Goal: Task Accomplishment & Management: Use online tool/utility

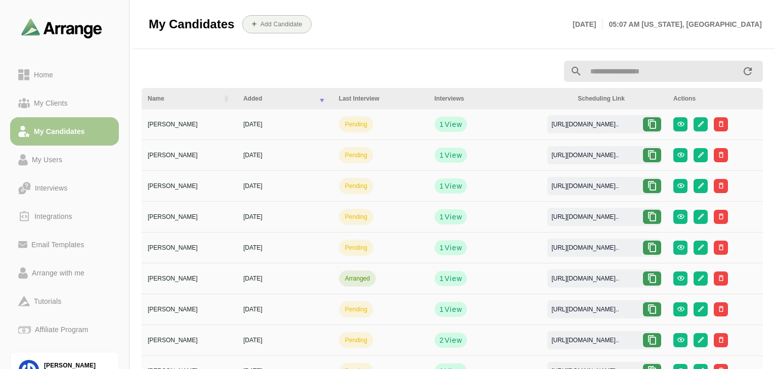
scroll to position [4, 0]
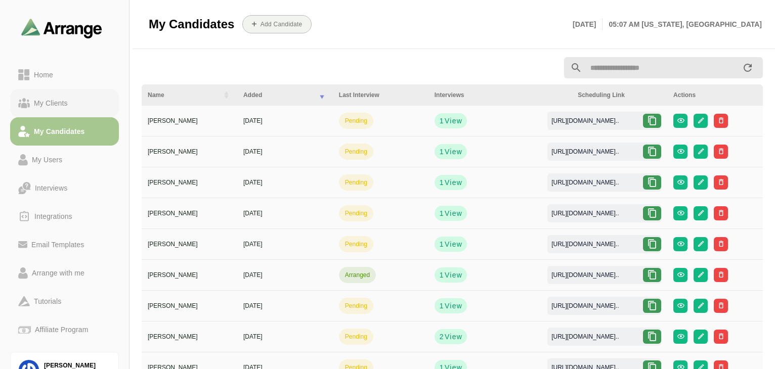
click at [38, 102] on div "My Clients" at bounding box center [51, 103] width 42 height 12
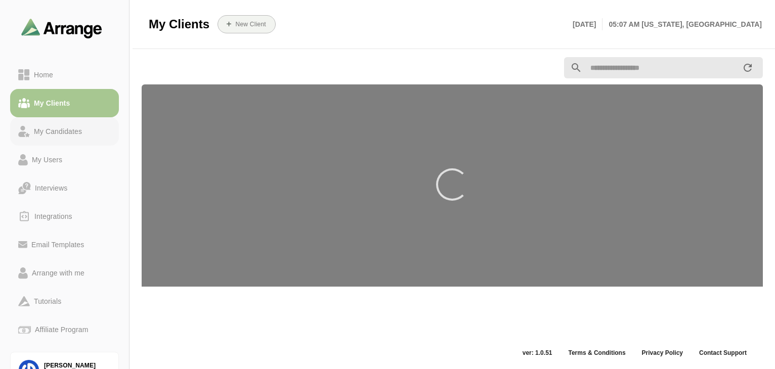
click at [52, 132] on div "My Candidates" at bounding box center [58, 131] width 56 height 12
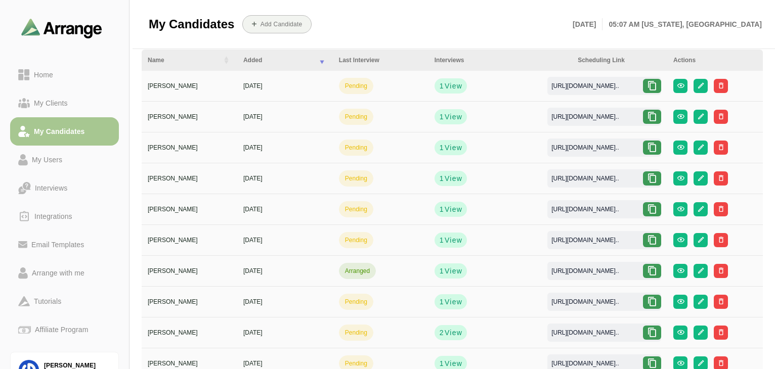
scroll to position [39, 0]
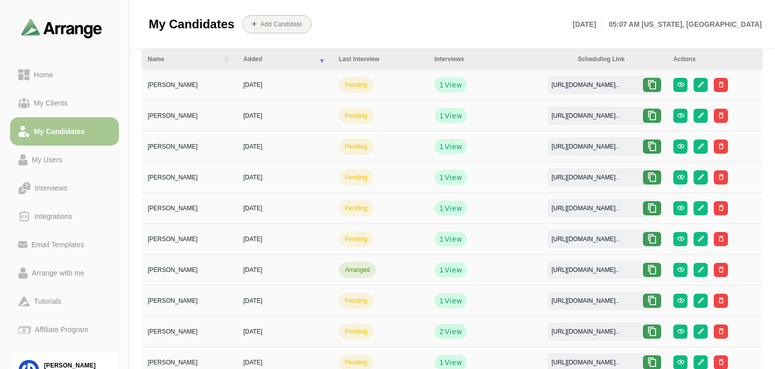
click at [655, 237] on icon at bounding box center [652, 239] width 10 height 10
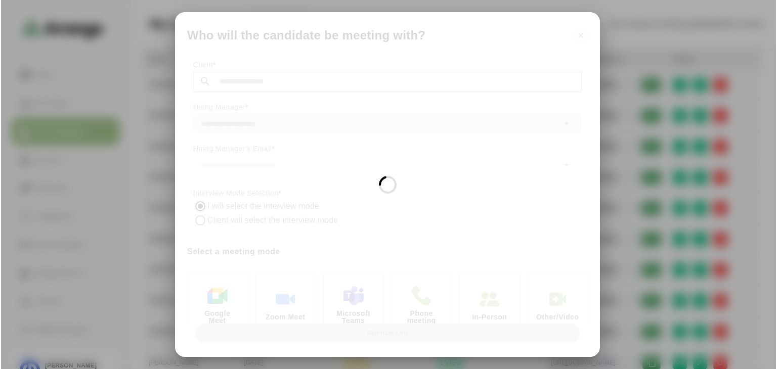
scroll to position [0, 0]
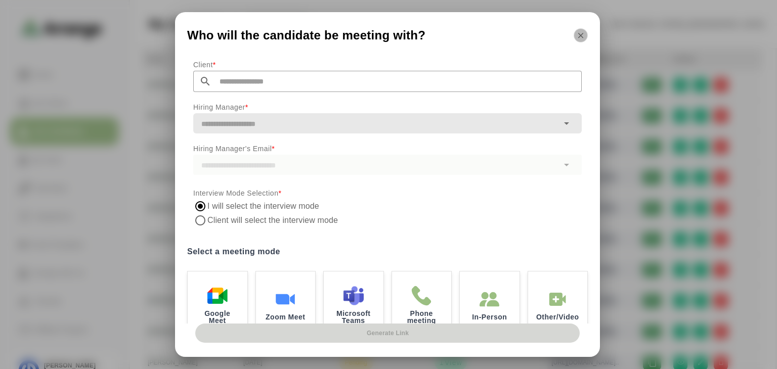
click at [587, 39] on button "button" at bounding box center [581, 35] width 14 height 14
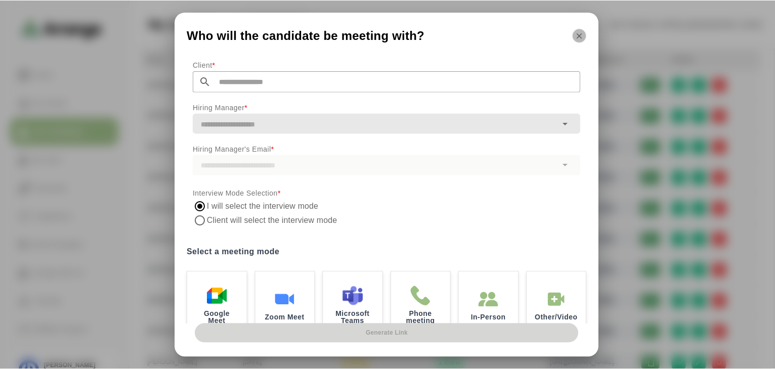
scroll to position [39, 0]
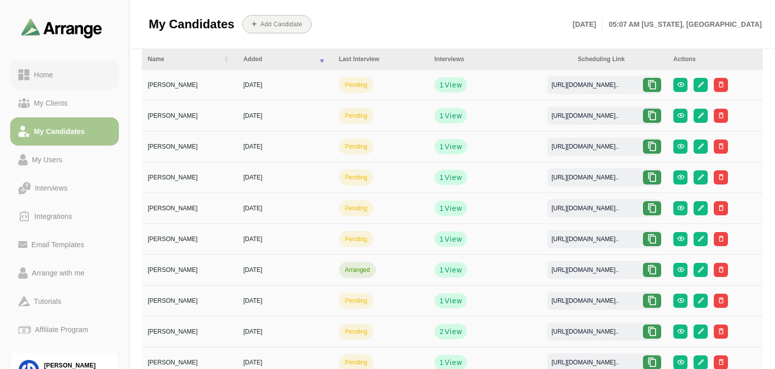
click at [42, 79] on div "Home" at bounding box center [43, 75] width 27 height 12
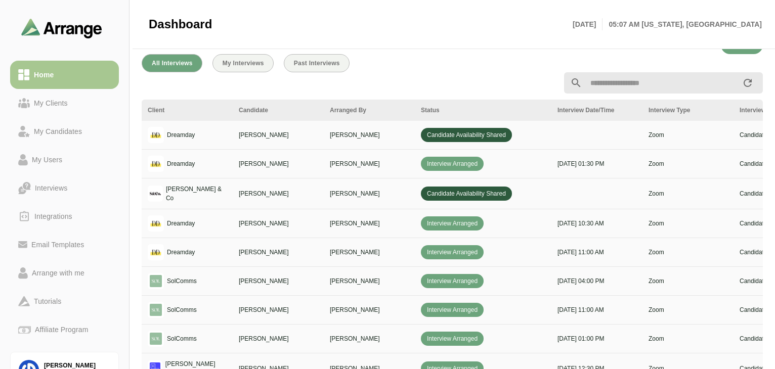
scroll to position [354, 0]
click at [309, 67] on div at bounding box center [452, 82] width 633 height 33
click at [309, 63] on span "Past Interviews" at bounding box center [316, 62] width 47 height 7
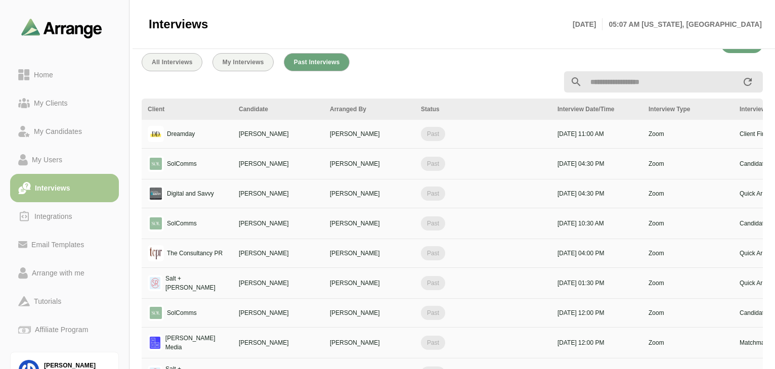
scroll to position [25, 0]
click at [167, 60] on span "All Interviews" at bounding box center [171, 62] width 41 height 7
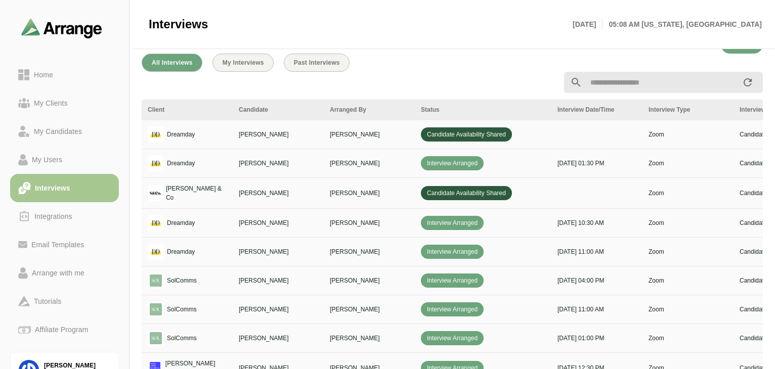
scroll to position [113, 0]
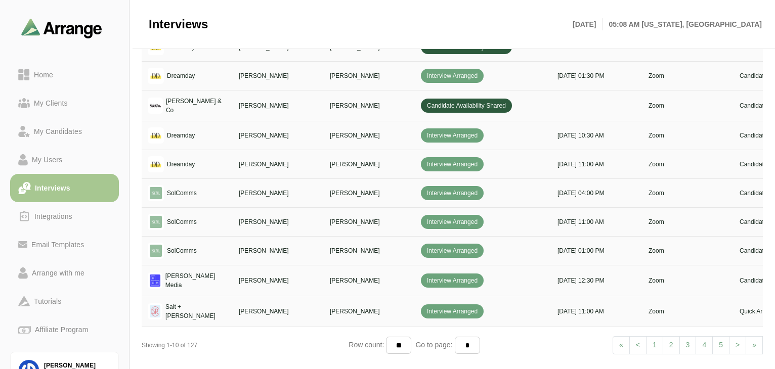
click at [668, 339] on link "2" at bounding box center [671, 345] width 17 height 18
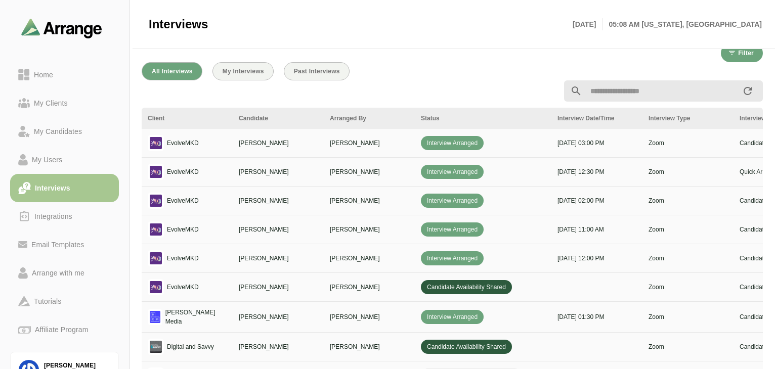
scroll to position [115, 0]
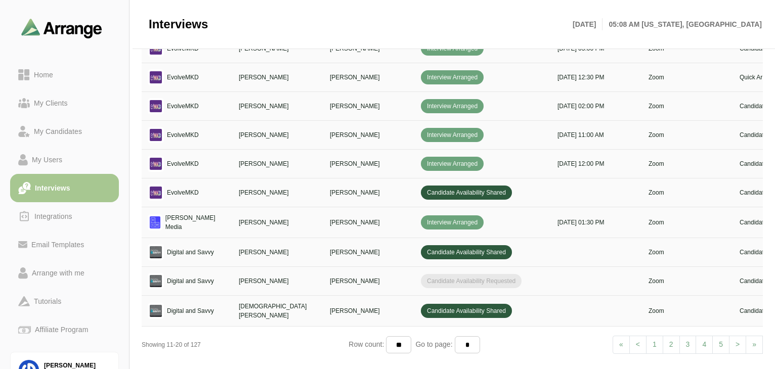
click at [659, 339] on link "1" at bounding box center [654, 345] width 17 height 18
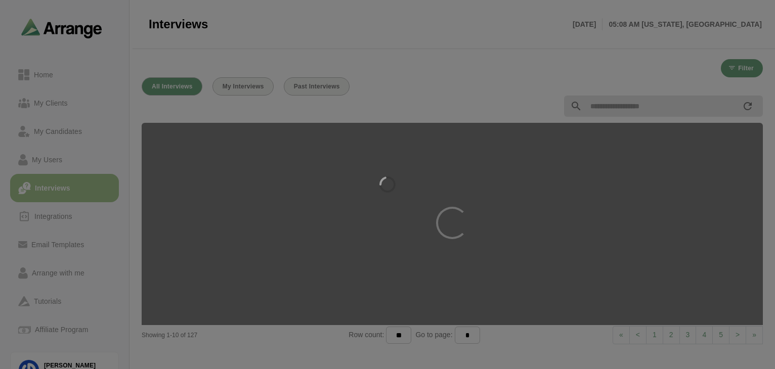
select select "*"
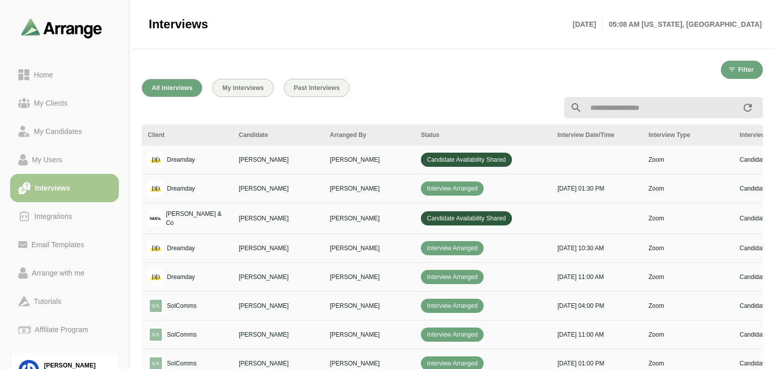
scroll to position [0, 367]
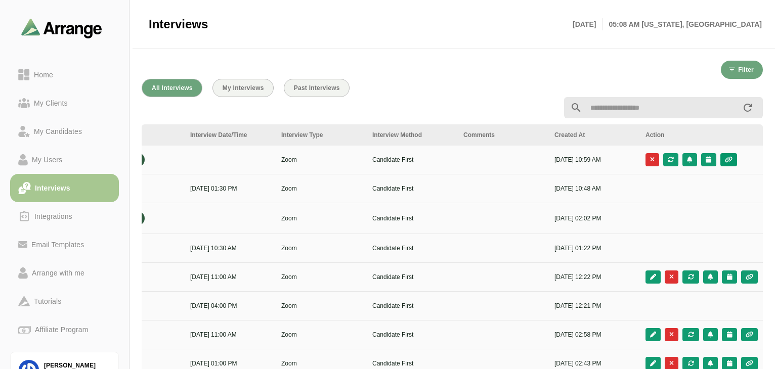
click at [732, 161] on icon "button" at bounding box center [728, 160] width 9 height 6
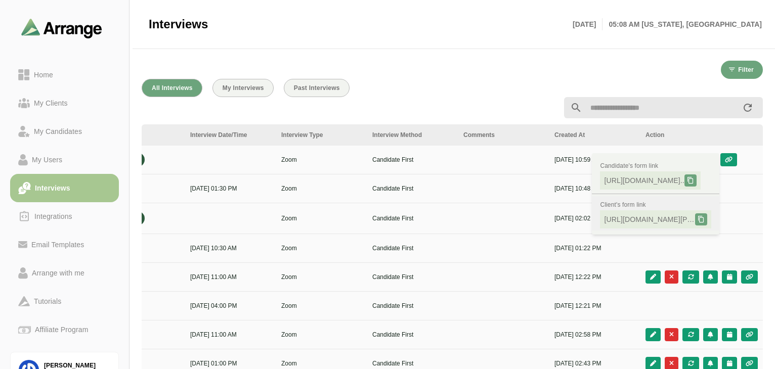
click at [658, 218] on span "[URL][DOMAIN_NAME][PERSON_NAME].." at bounding box center [649, 220] width 91 height 10
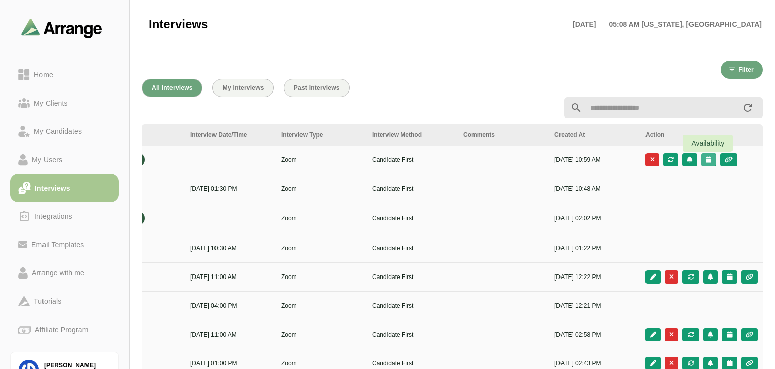
click at [705, 161] on icon "button" at bounding box center [708, 160] width 7 height 6
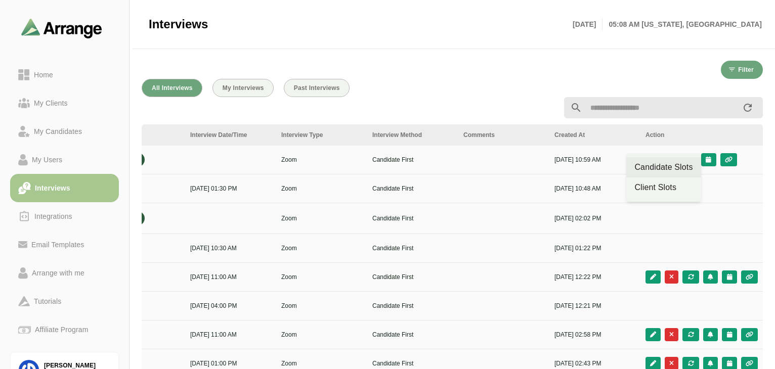
click at [666, 166] on div "Candidate Slots" at bounding box center [663, 167] width 58 height 12
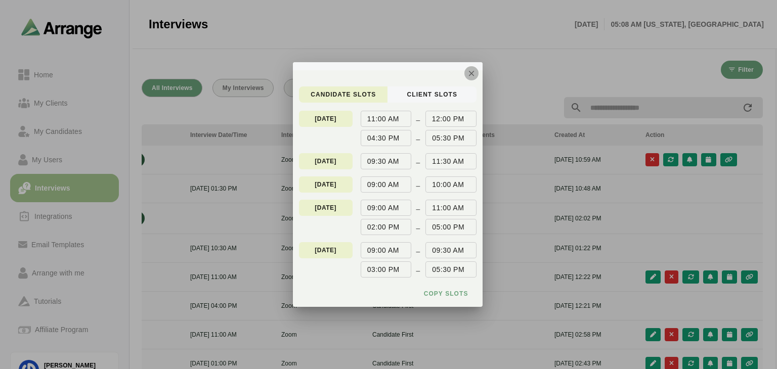
click at [473, 74] on icon "button" at bounding box center [471, 73] width 9 height 9
